Goal: Transaction & Acquisition: Book appointment/travel/reservation

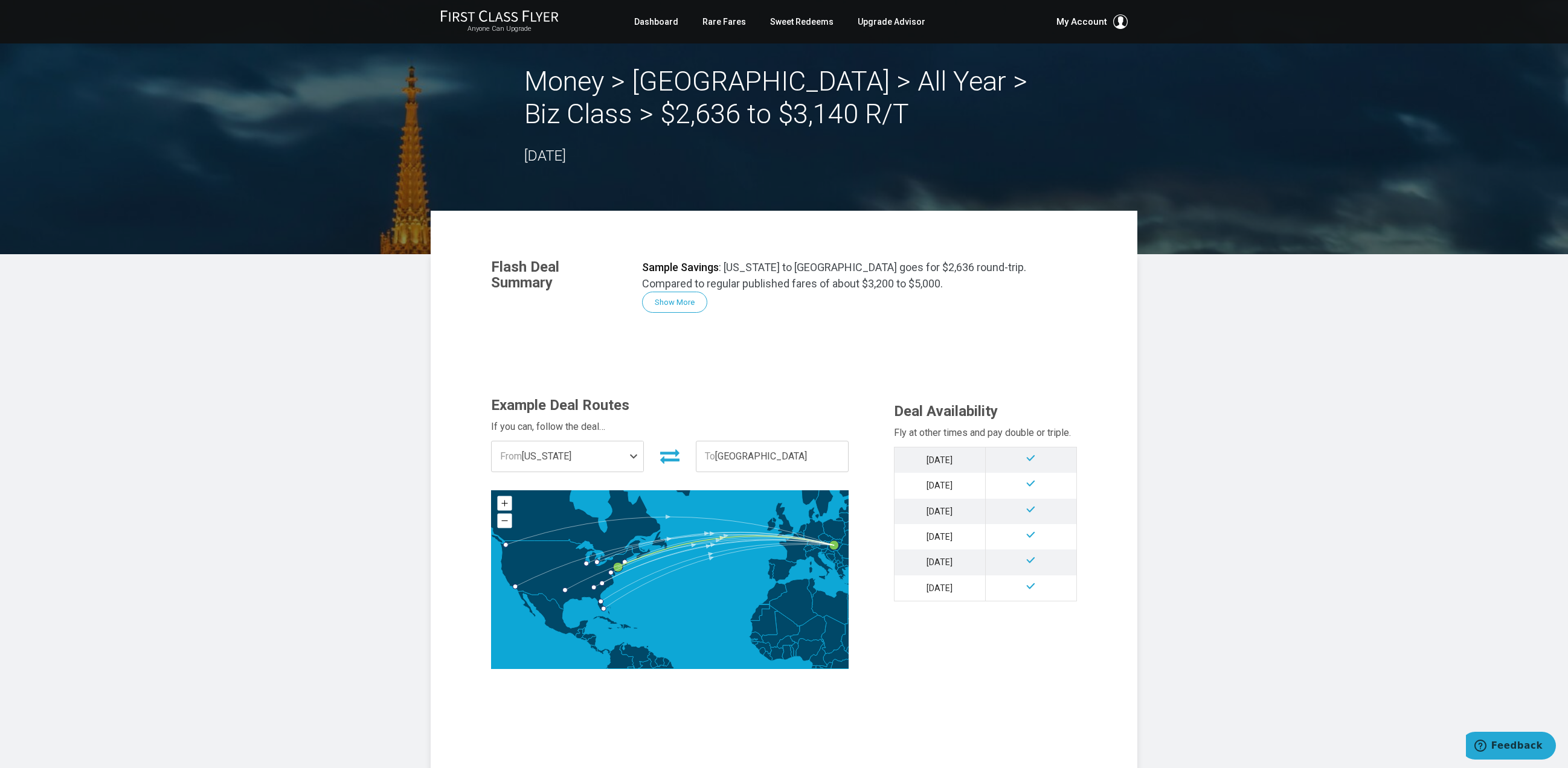
click at [600, 469] on span "From New York" at bounding box center [567, 456] width 152 height 30
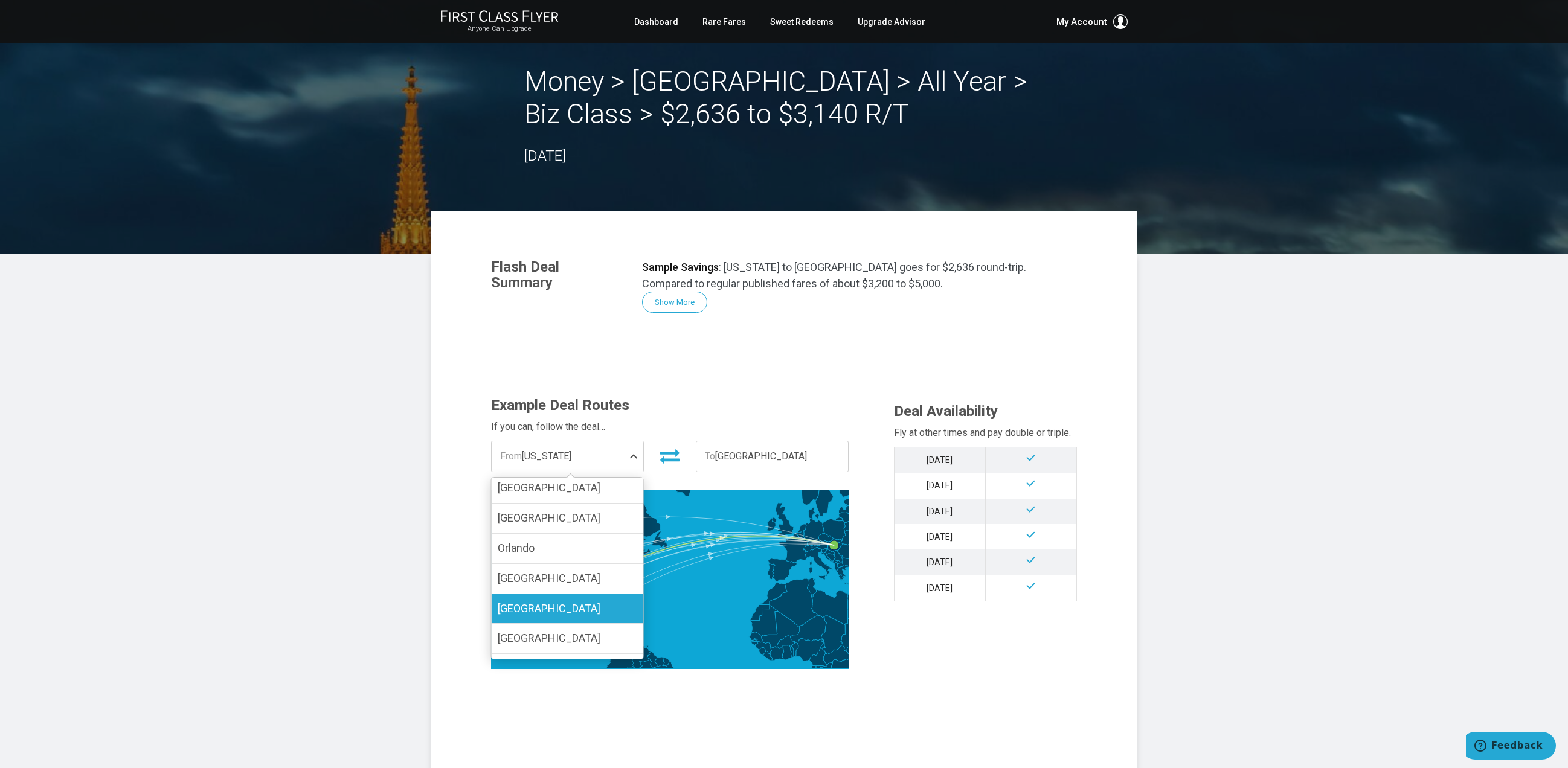
scroll to position [96, 0]
click at [524, 570] on span "[GEOGRAPHIC_DATA]" at bounding box center [548, 576] width 102 height 12
click at [0, 0] on input "[GEOGRAPHIC_DATA]" at bounding box center [0, 0] width 0 height 0
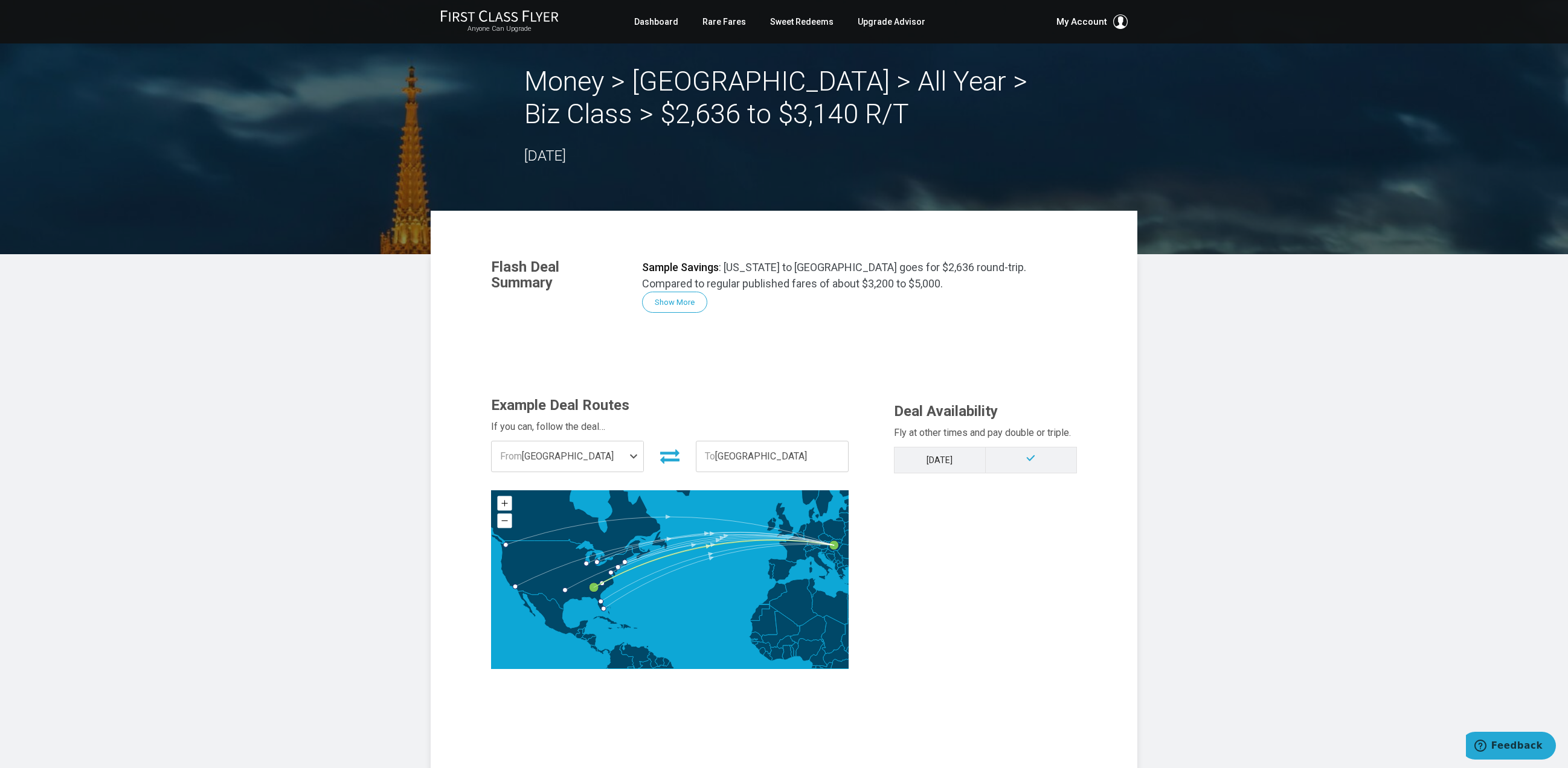
scroll to position [0, 0]
click at [727, 25] on link "Rare Fares" at bounding box center [724, 22] width 43 height 22
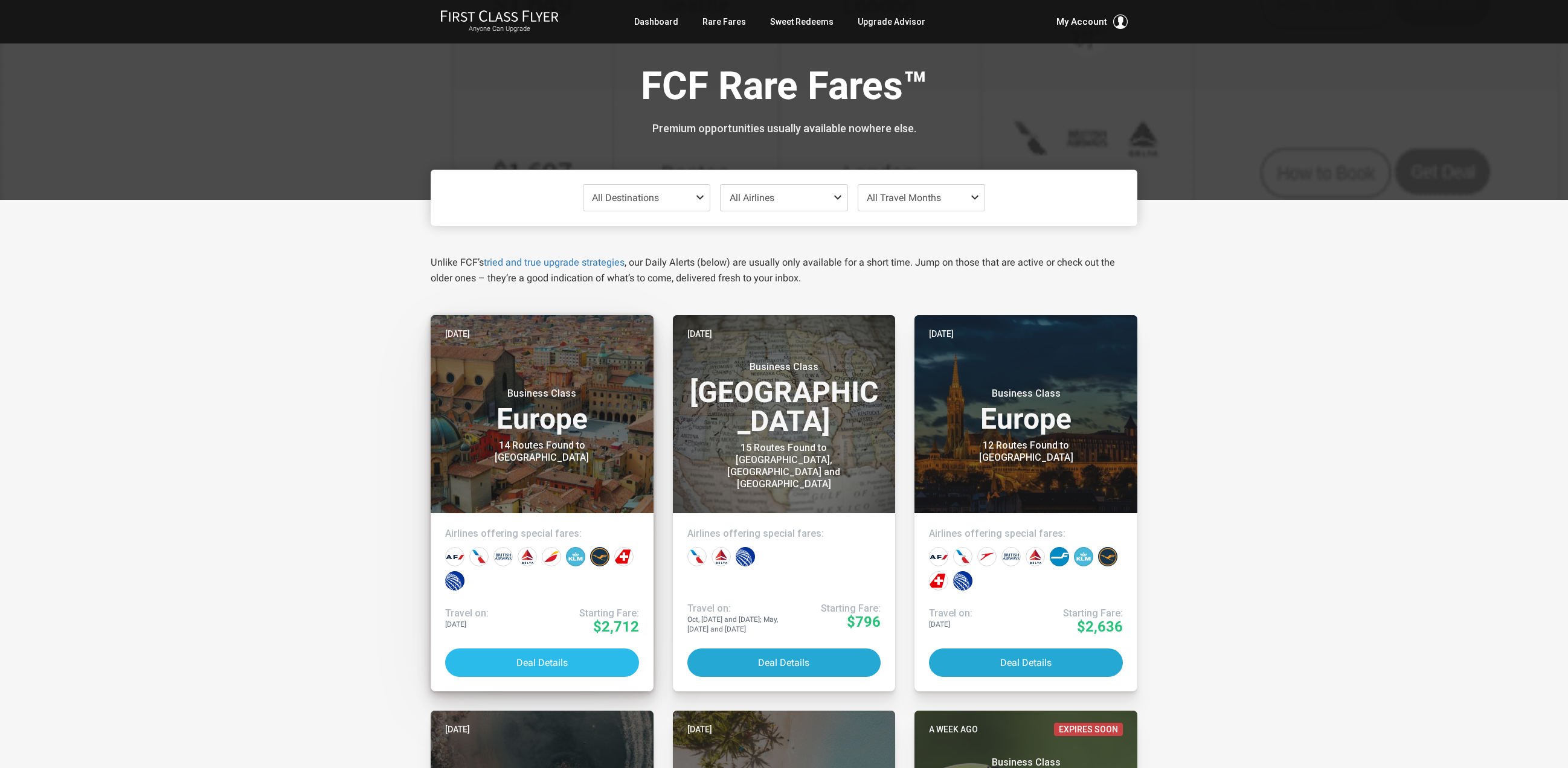
click at [551, 662] on button "Deal Details" at bounding box center [542, 663] width 194 height 28
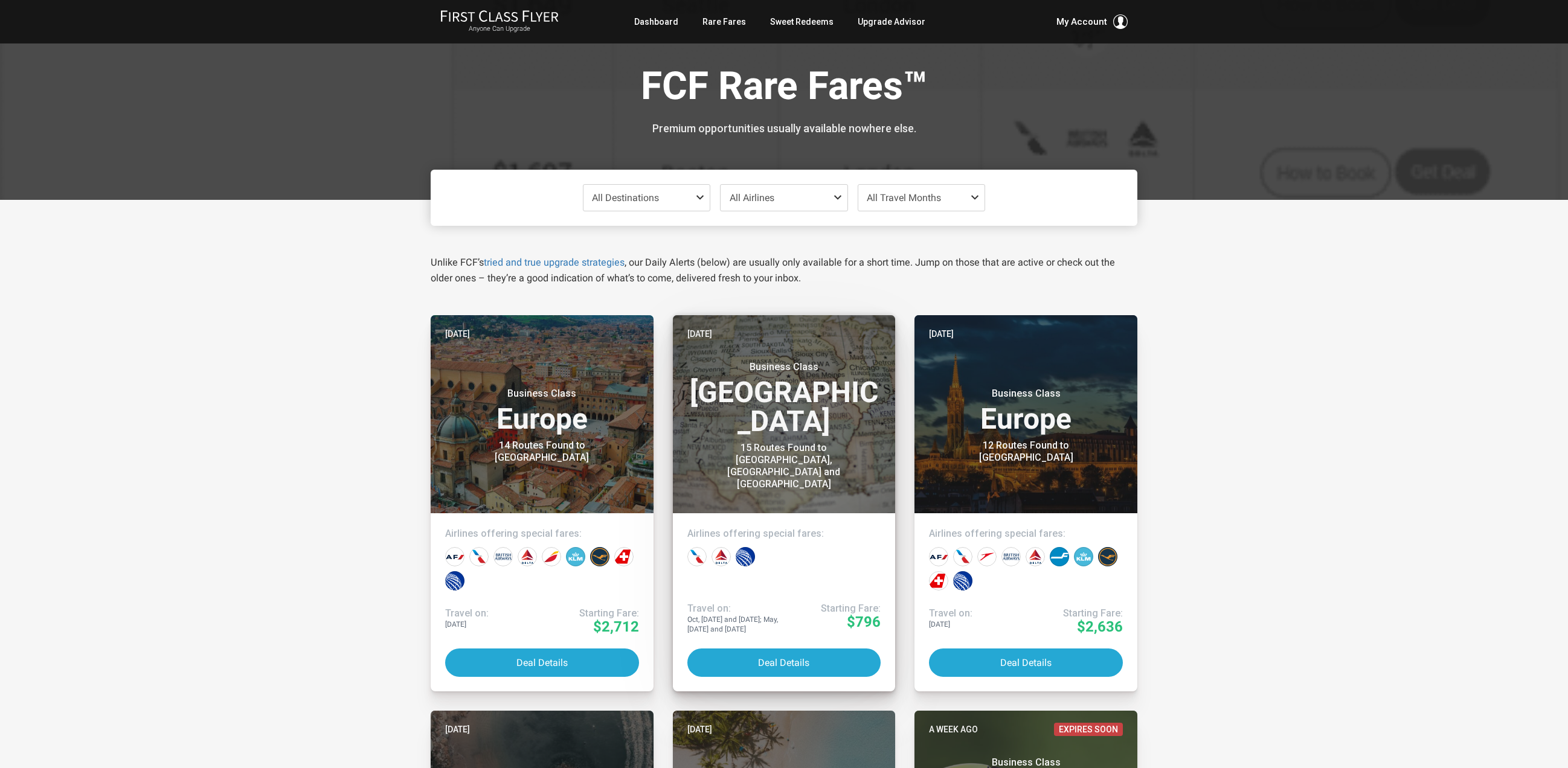
click at [794, 403] on h3 "Business Class North America" at bounding box center [784, 399] width 194 height 75
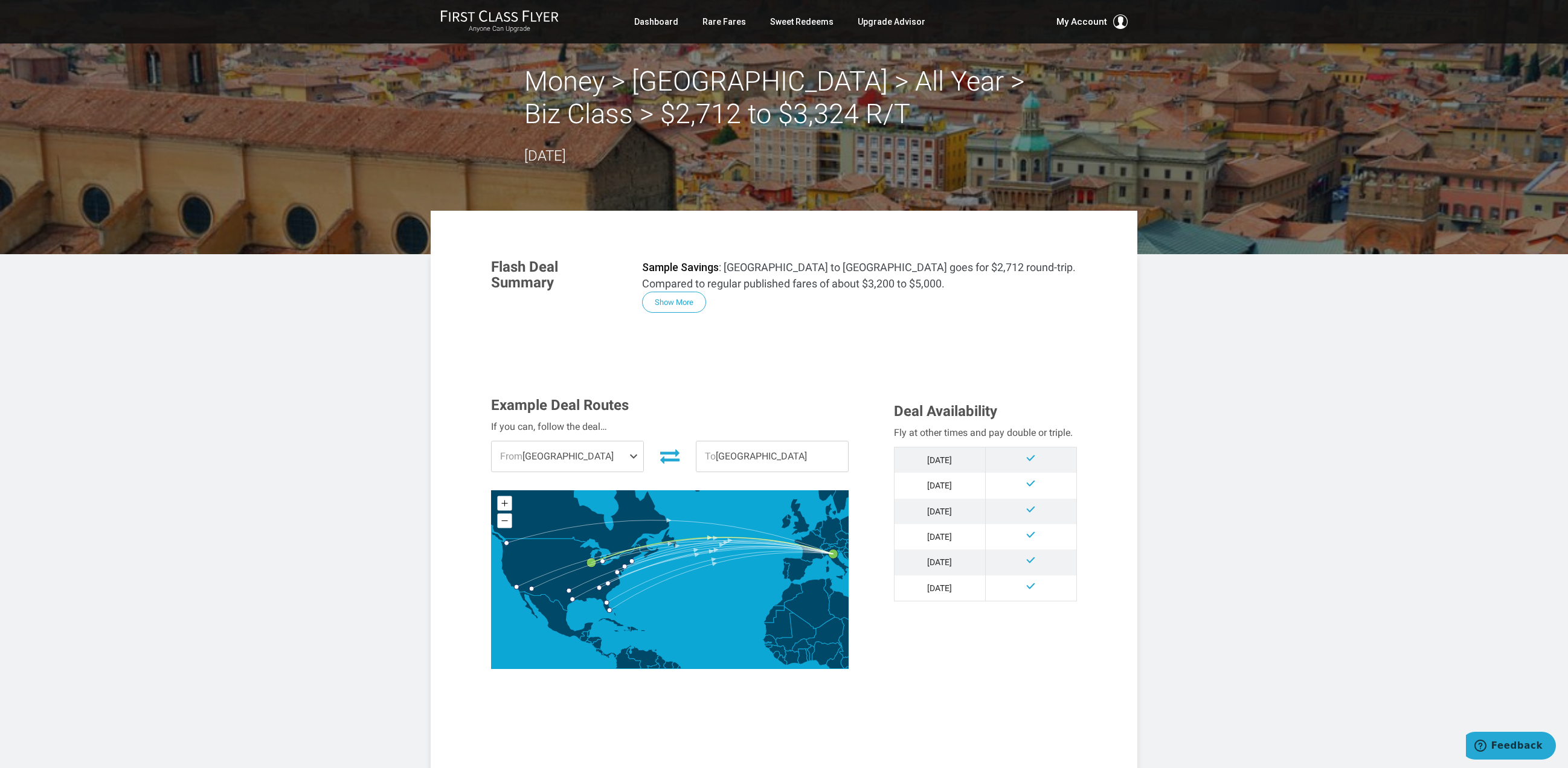
click at [549, 462] on span "From Chicago" at bounding box center [567, 456] width 152 height 30
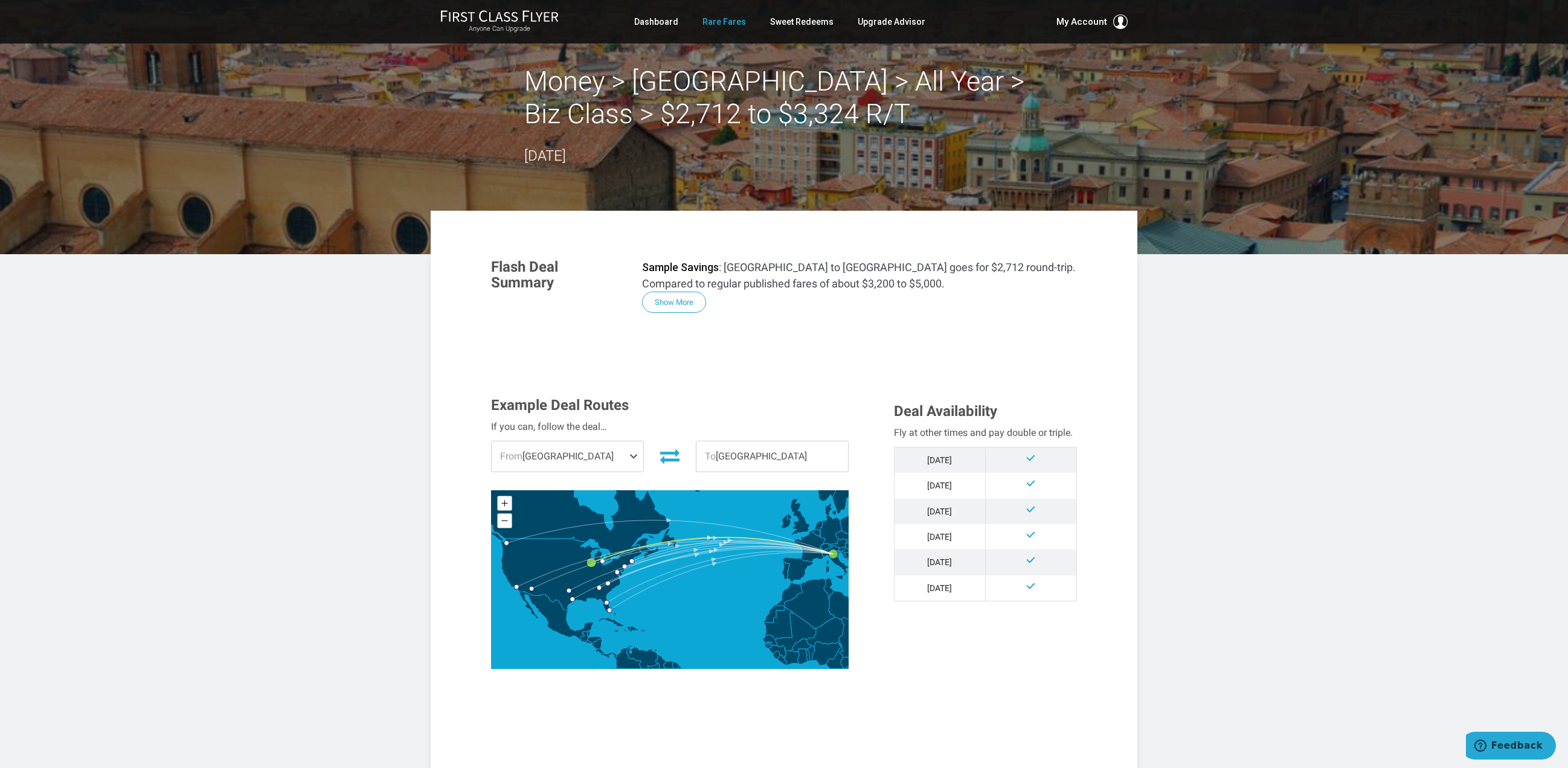
click at [726, 16] on link "Rare Fares" at bounding box center [724, 22] width 43 height 22
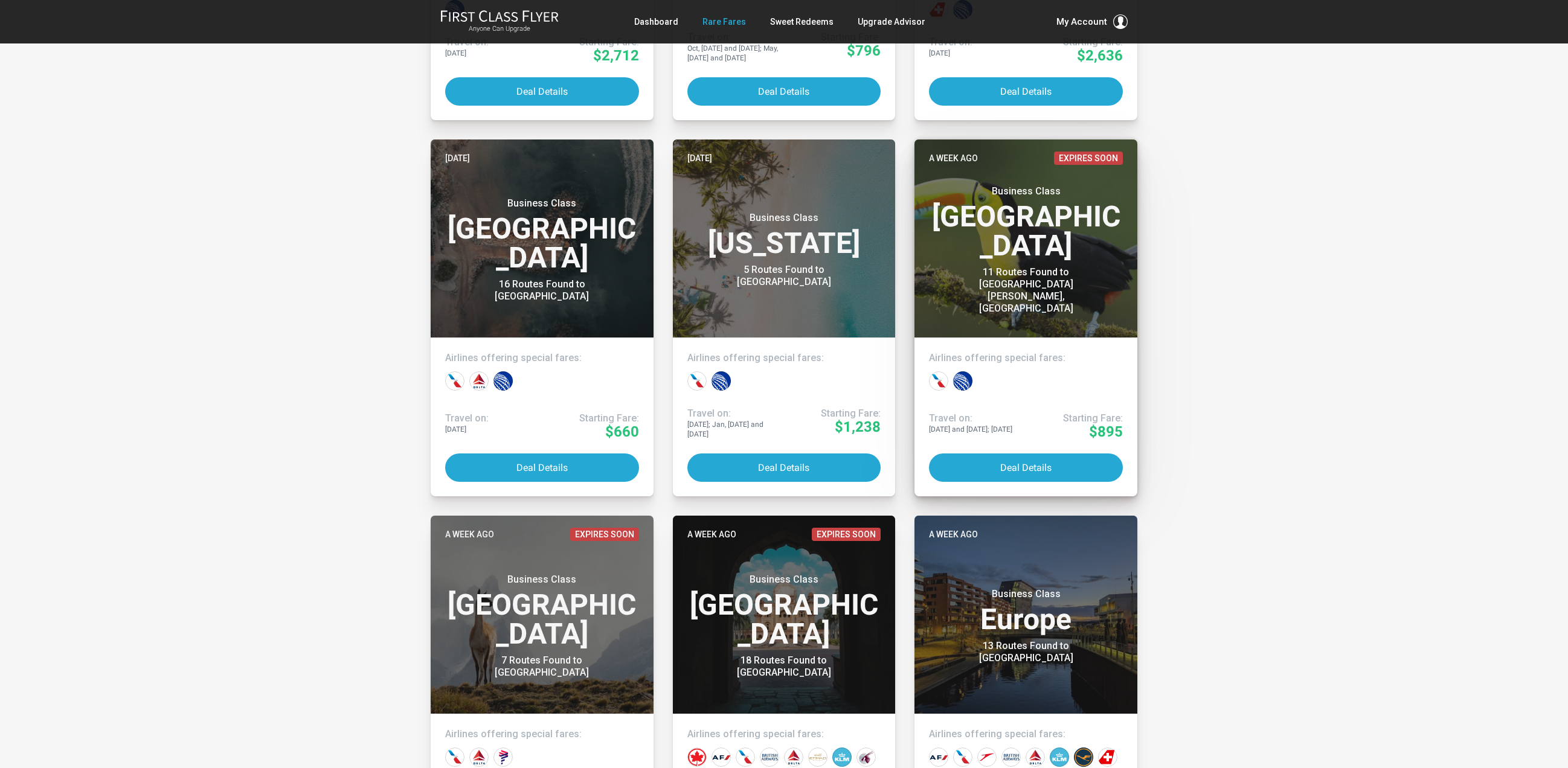
scroll to position [570, 0]
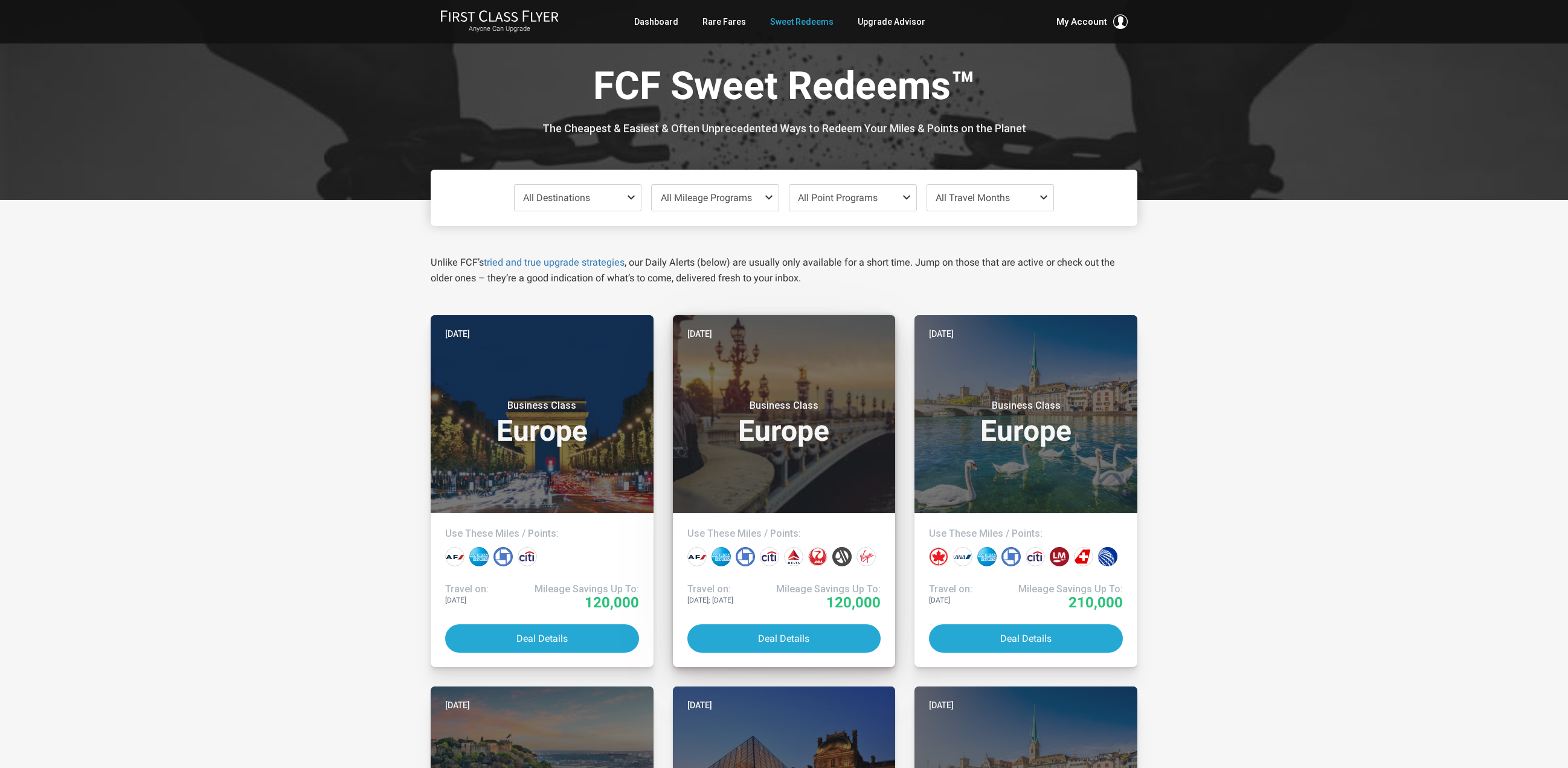
click at [808, 393] on div "Business Class Europe" at bounding box center [784, 420] width 194 height 64
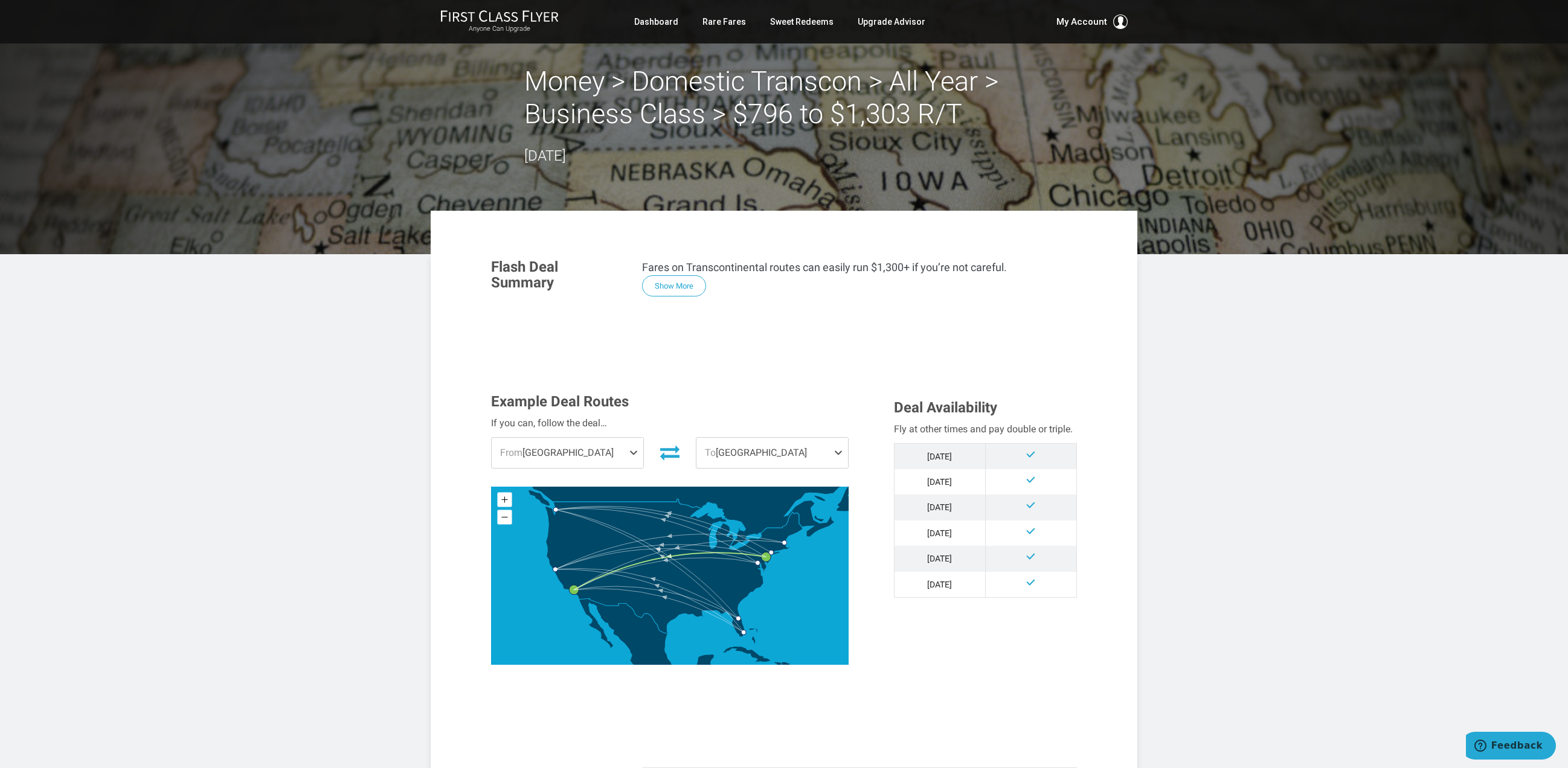
click at [757, 451] on span "To [GEOGRAPHIC_DATA]" at bounding box center [772, 453] width 152 height 30
click at [725, 541] on span "[GEOGRAPHIC_DATA]" at bounding box center [754, 547] width 104 height 12
click at [0, 0] on input "[GEOGRAPHIC_DATA]" at bounding box center [0, 0] width 0 height 0
click at [562, 448] on span "From Philadelphia" at bounding box center [567, 453] width 152 height 30
